Goal: Task Accomplishment & Management: Manage account settings

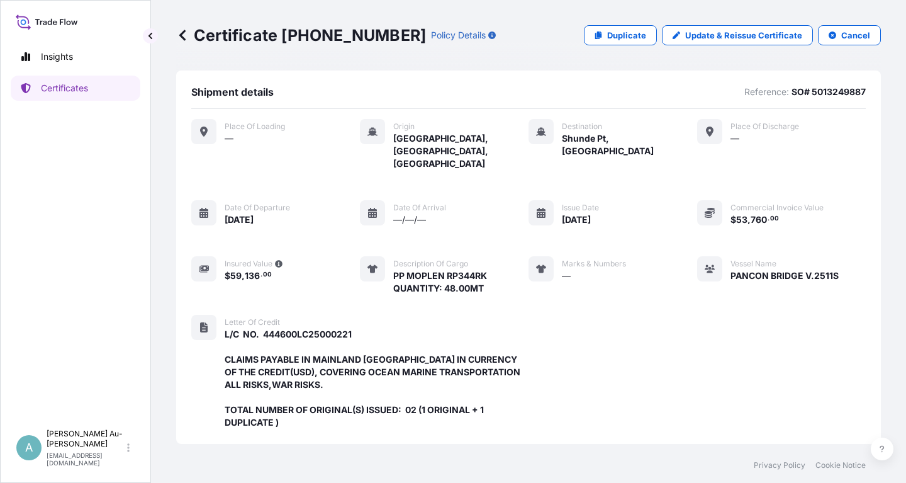
scroll to position [346, 0]
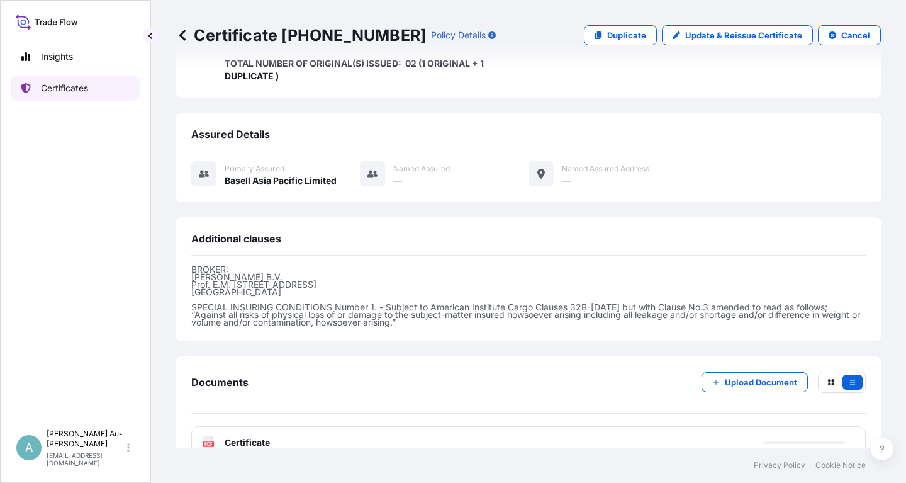
click at [105, 90] on link "Certificates" at bounding box center [76, 88] width 130 height 25
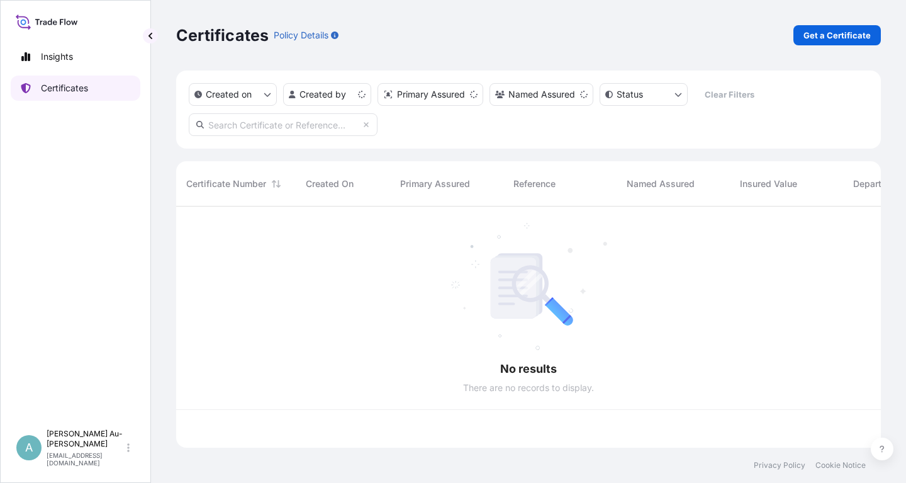
scroll to position [248, 705]
click at [308, 127] on input "text" at bounding box center [283, 124] width 189 height 23
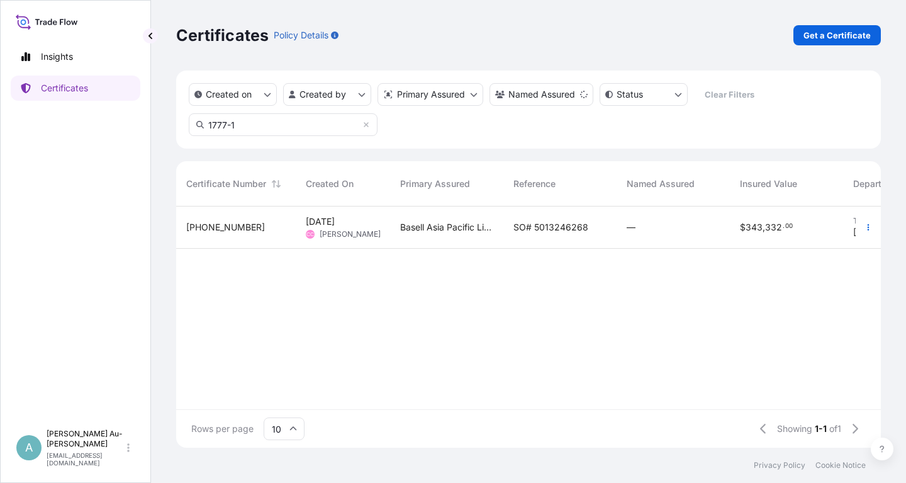
type input "1777-1"
click at [505, 234] on div "SO# 5013246268" at bounding box center [559, 227] width 113 height 42
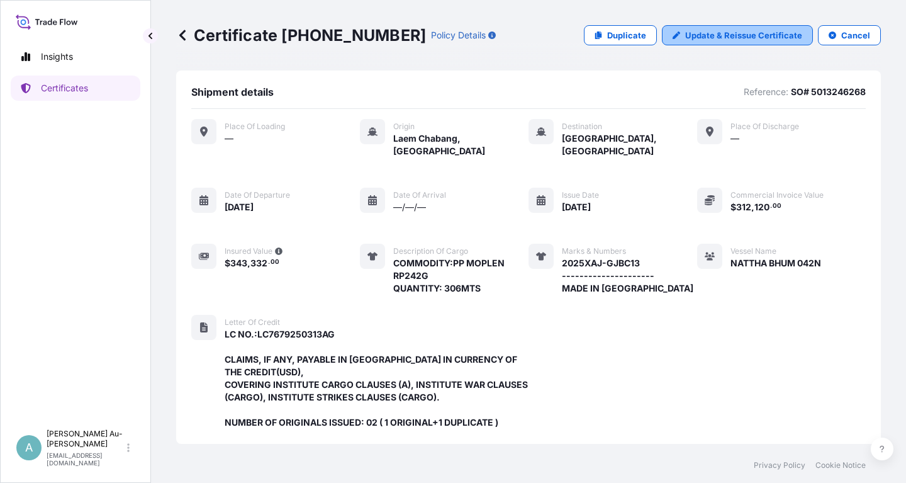
click at [736, 31] on p "Update & Reissue Certificate" at bounding box center [743, 35] width 117 height 13
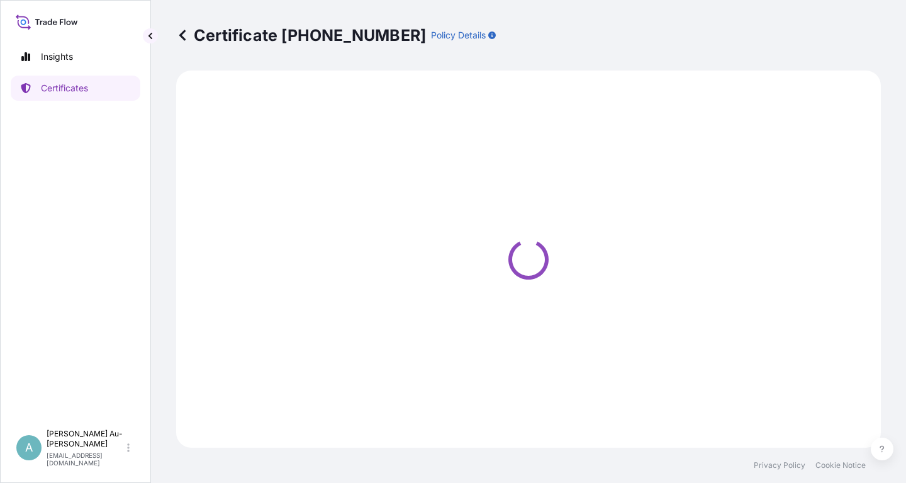
select select "Sea"
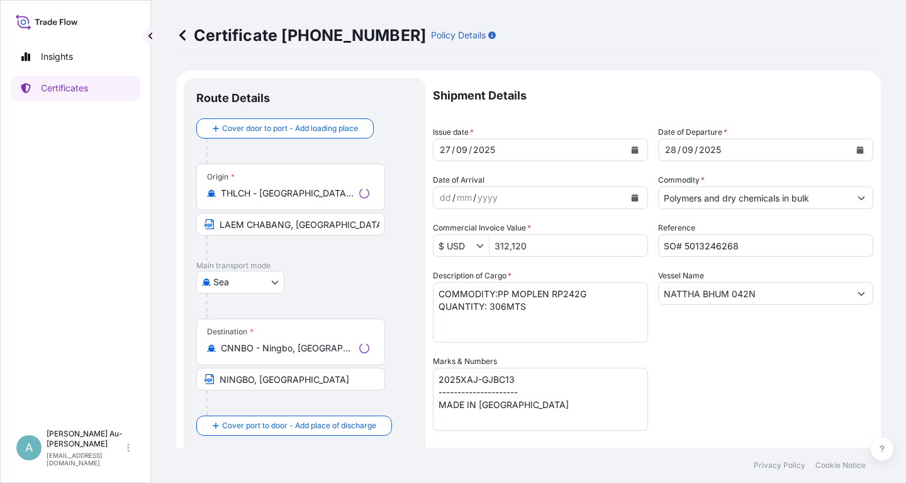
select select "32034"
click at [632, 152] on icon "Calendar" at bounding box center [635, 150] width 7 height 8
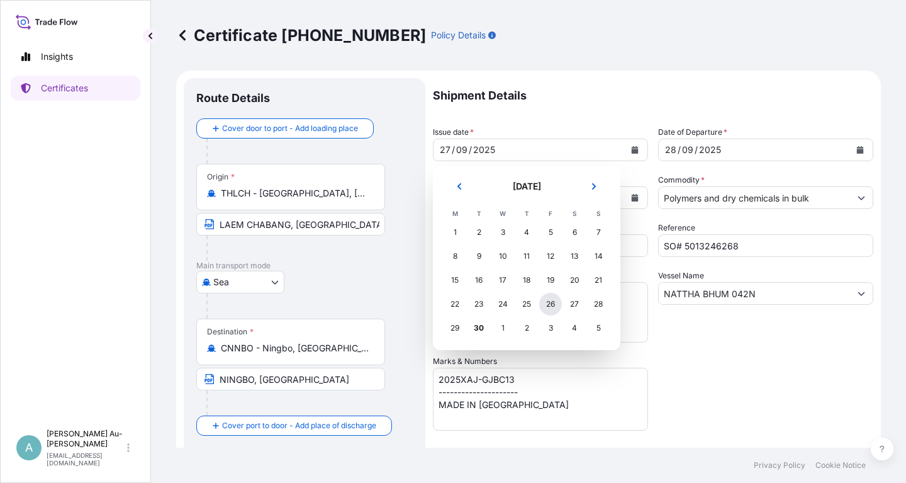
click at [557, 307] on div "26" at bounding box center [550, 304] width 23 height 23
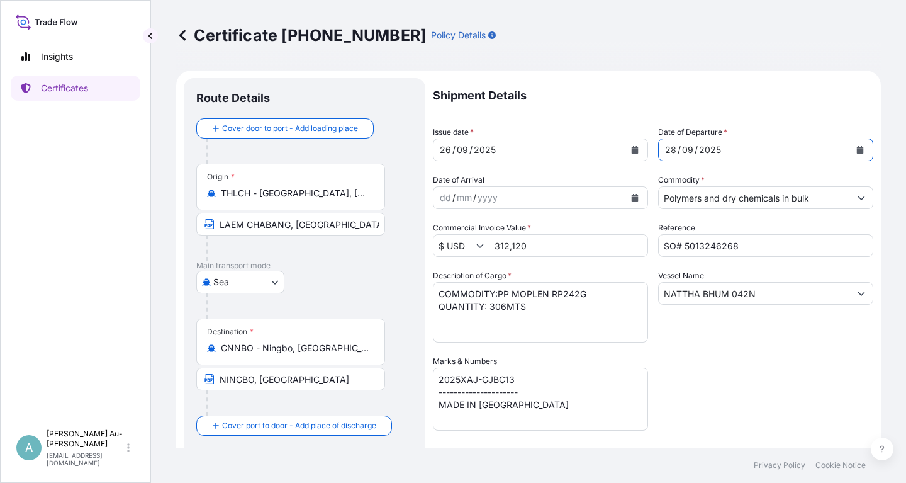
click at [868, 149] on button "Calendar" at bounding box center [860, 150] width 20 height 20
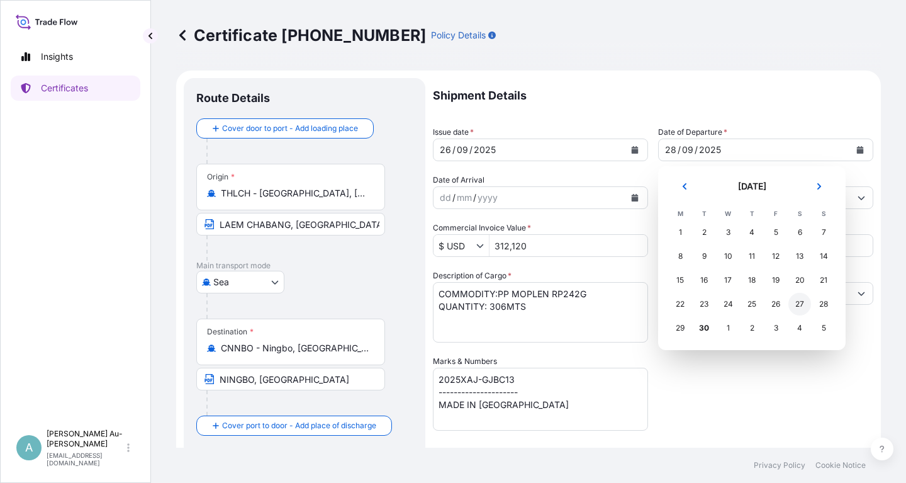
click at [804, 305] on div "27" at bounding box center [799, 304] width 23 height 23
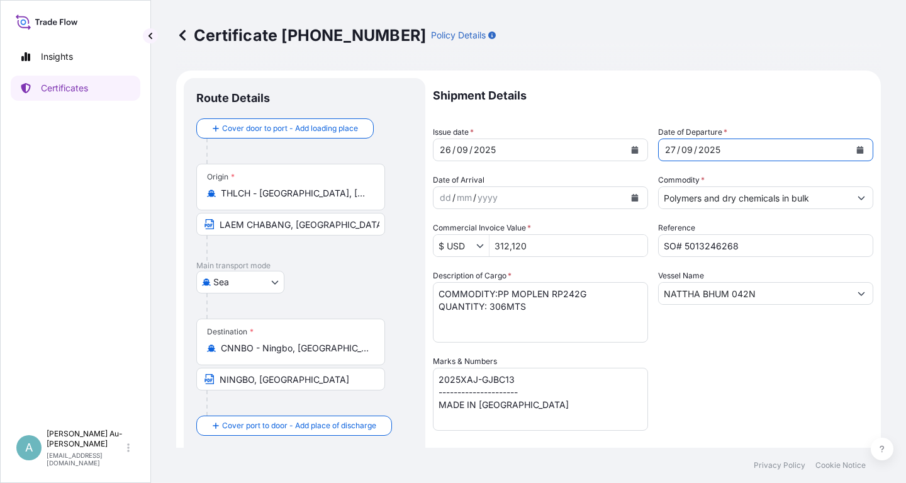
click at [771, 383] on div "Shipment Details Issue date * [DATE] Date of Departure * [DATE] Date of Arrival…" at bounding box center [653, 401] width 440 height 647
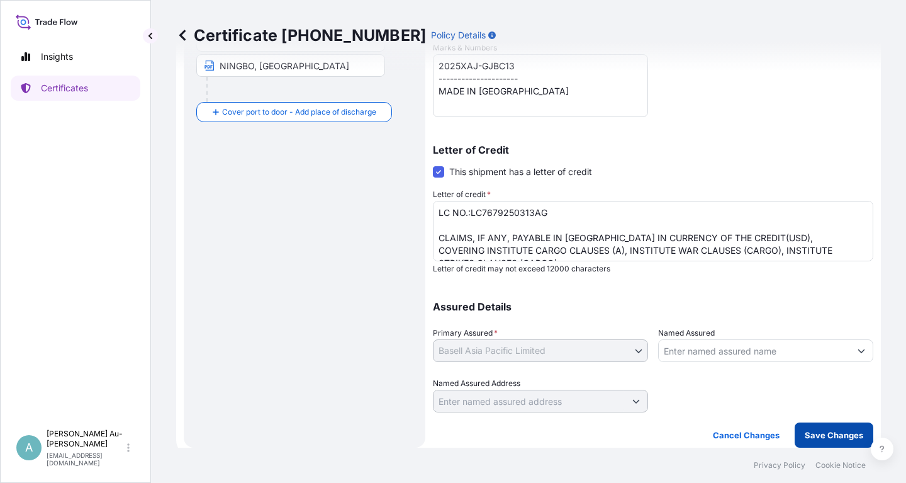
click at [842, 442] on button "Save Changes" at bounding box center [834, 434] width 79 height 25
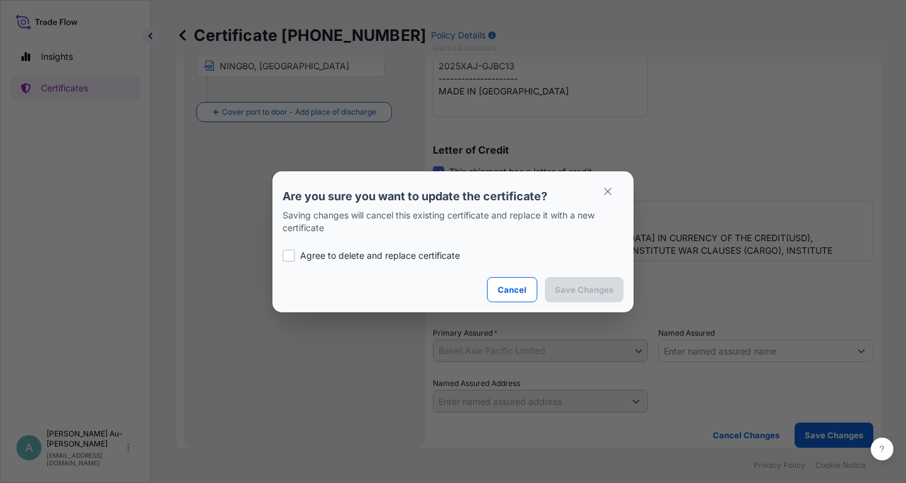
click at [288, 257] on div at bounding box center [289, 255] width 13 height 13
checkbox input "true"
click at [571, 285] on p "Save Changes" at bounding box center [584, 289] width 59 height 13
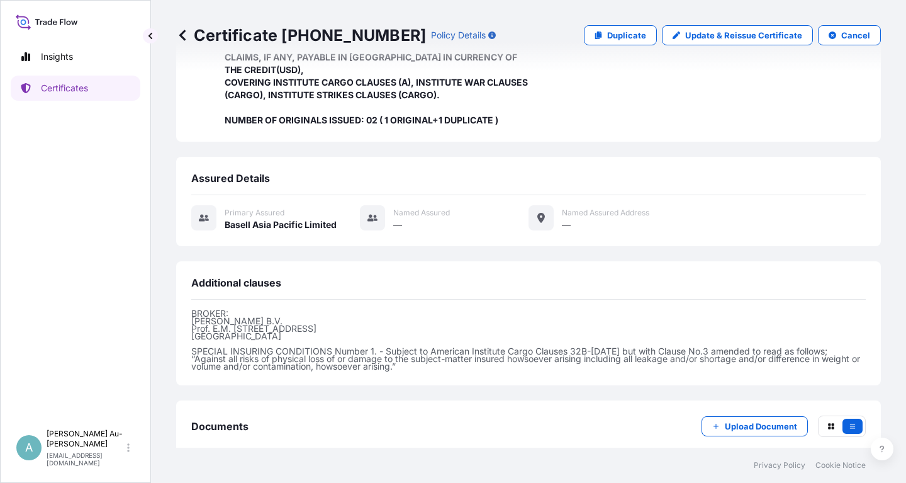
scroll to position [359, 0]
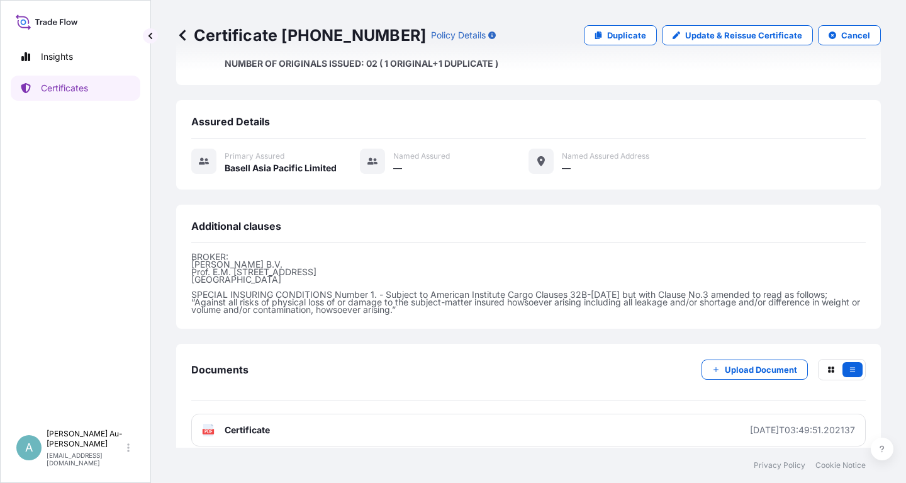
click at [399, 425] on link "PDF Certificate [DATE]T03:49:51.202137" at bounding box center [528, 429] width 674 height 33
